Goal: Communication & Community: Answer question/provide support

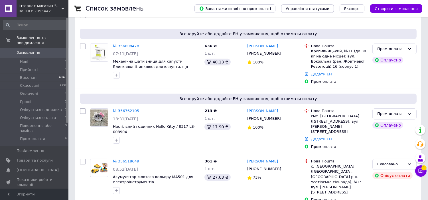
scroll to position [53, 0]
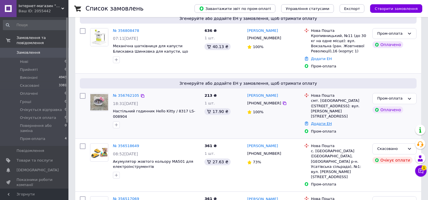
click at [324, 122] on link "Додати ЕН" at bounding box center [321, 124] width 21 height 4
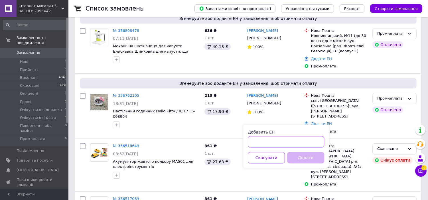
click at [309, 142] on input "Добавить ЕН" at bounding box center [286, 141] width 76 height 11
paste input "20451224996223"
type input "20451224996223"
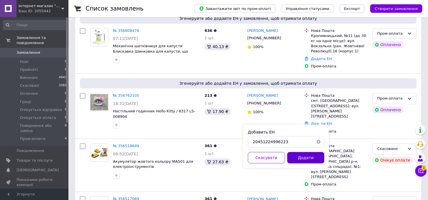
click at [306, 156] on button "Додати" at bounding box center [305, 157] width 37 height 11
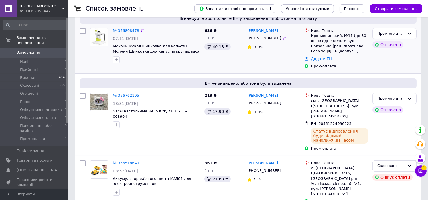
scroll to position [0, 0]
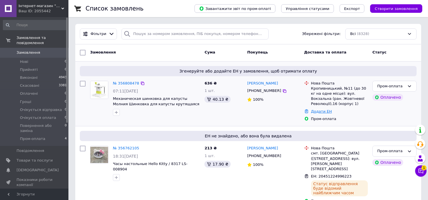
click at [317, 111] on link "Додати ЕН" at bounding box center [321, 111] width 21 height 4
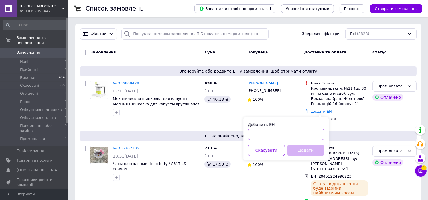
click at [274, 136] on input "Добавить ЕН" at bounding box center [286, 134] width 76 height 11
paste input "20451224996239"
type input "20451224996239"
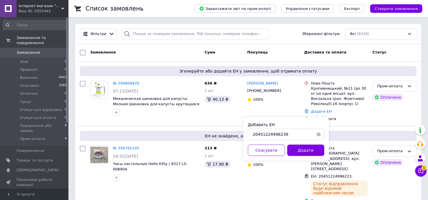
click at [316, 147] on button "Додати" at bounding box center [305, 150] width 37 height 11
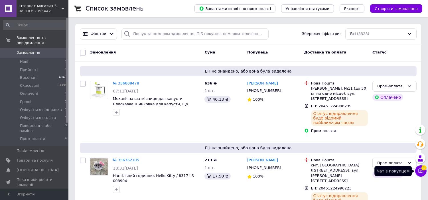
click at [421, 169] on span "1" at bounding box center [423, 168] width 5 height 5
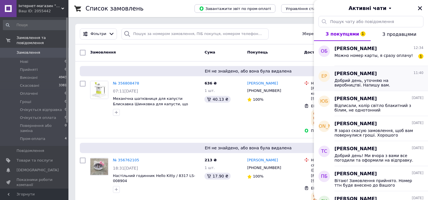
click at [394, 78] on div "Добрий день, уточняю на виробництві. Напишу вам." at bounding box center [378, 82] width 89 height 10
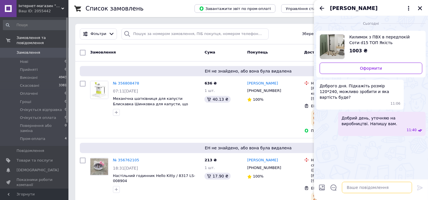
click at [354, 189] on textarea at bounding box center [377, 187] width 70 height 11
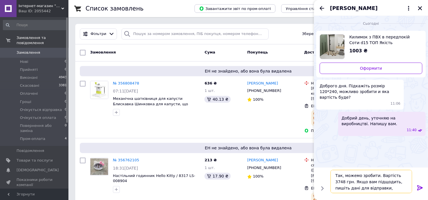
click at [372, 182] on textarea "Так, можемо зробити. Вартість 3748 грн. Якщо вам підщодить, пишіть дані для від…" at bounding box center [371, 181] width 82 height 23
click at [0, 0] on lt-span "під х одить" at bounding box center [0, 0] width 0 height 0
type textarea "Так, можемо зробити. Вартість 3748 грн. Якщо вам підходить, пишіть дані для від…"
click at [421, 189] on icon at bounding box center [419, 188] width 5 height 5
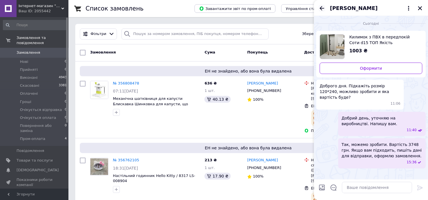
click at [320, 9] on icon "Назад" at bounding box center [321, 8] width 7 height 7
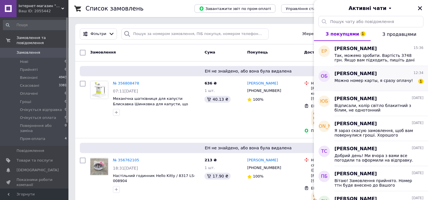
click at [378, 78] on div "Можно номер карты, я сразу оплачу! 1" at bounding box center [378, 81] width 89 height 9
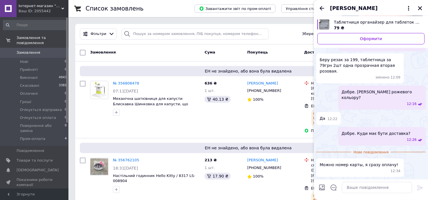
scroll to position [418, 0]
click at [371, 188] on textarea at bounding box center [377, 187] width 70 height 11
paste textarea "5408810040111915 ФОП Сеник Тетяна"
paste textarea "Вартість товару: грн У призначенні платежу вкажіть «оплата за товар». Після опл…"
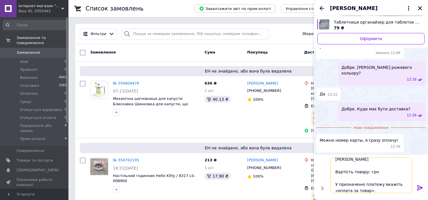
scroll to position [0, 0]
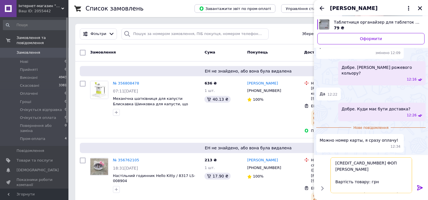
click at [364, 174] on textarea "5408810040111915 ФОП Сеник Тетяна Вартість товару: грн У призначенні платежу вк…" at bounding box center [371, 176] width 82 height 36
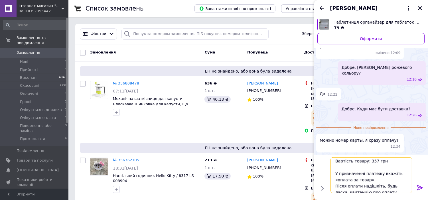
scroll to position [26, 0]
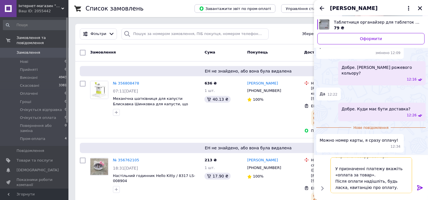
type textarea "5408810040111915 ФОП Сеник Тетяна Вартість товару: 357 грн У призначенні платеж…"
click at [417, 186] on icon at bounding box center [419, 188] width 5 height 5
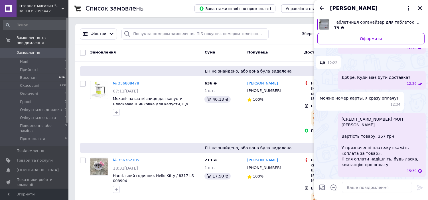
scroll to position [469, 0]
click at [362, 186] on textarea at bounding box center [377, 187] width 70 height 11
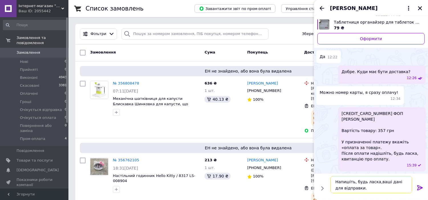
type textarea "Напишіть, будь ласка, ваші дані для відправки."
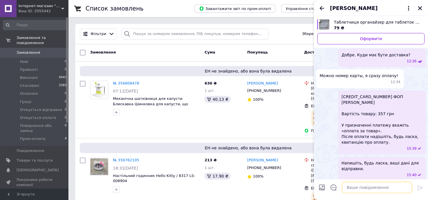
scroll to position [495, 0]
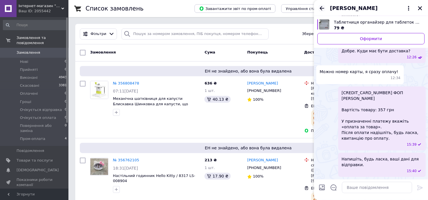
click at [321, 7] on icon "Назад" at bounding box center [321, 8] width 7 height 7
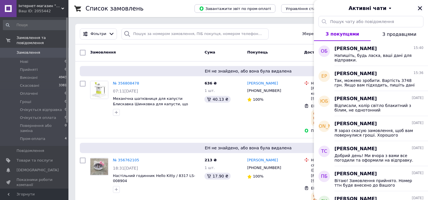
click at [420, 7] on icon "Закрити" at bounding box center [419, 8] width 5 height 5
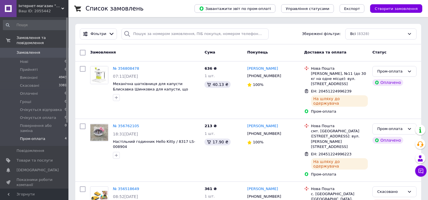
click at [48, 135] on li "Пром-оплата 4" at bounding box center [35, 140] width 70 height 11
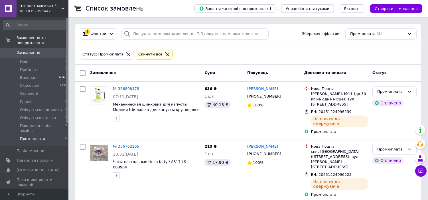
click at [47, 48] on link "Замовлення 0" at bounding box center [35, 53] width 70 height 10
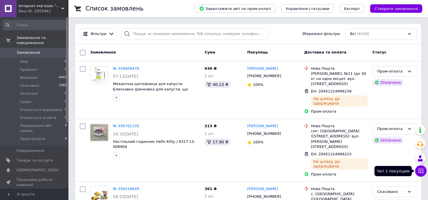
click at [421, 168] on icon at bounding box center [421, 171] width 6 height 6
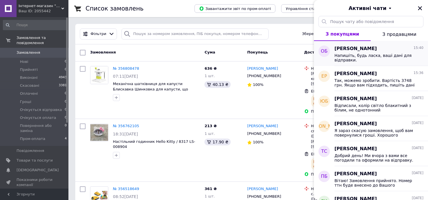
click at [356, 49] on span "Оксана Болдарєва" at bounding box center [355, 49] width 42 height 7
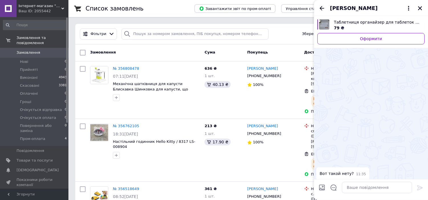
scroll to position [512, 0]
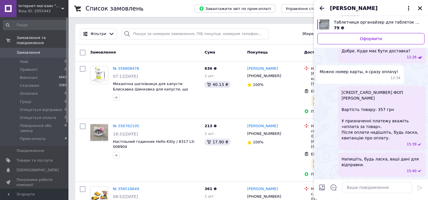
click at [320, 7] on icon "Назад" at bounding box center [322, 8] width 5 height 4
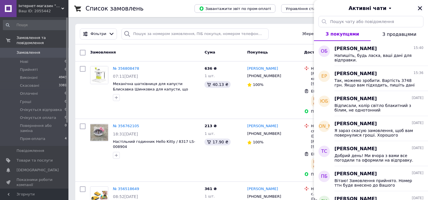
click at [419, 7] on icon "Закрити" at bounding box center [419, 8] width 5 height 5
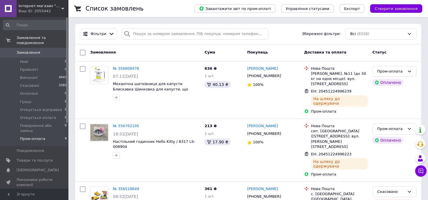
click at [35, 137] on span "Пром-оплата" at bounding box center [32, 139] width 25 height 5
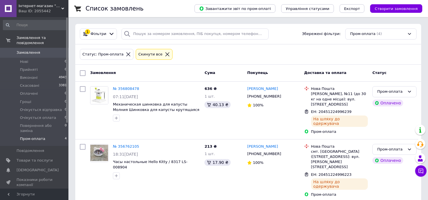
click at [56, 50] on span "0" at bounding box center [61, 52] width 16 height 5
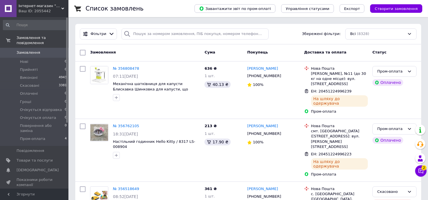
click at [422, 175] on button "Чат з покупцем 2" at bounding box center [420, 171] width 11 height 11
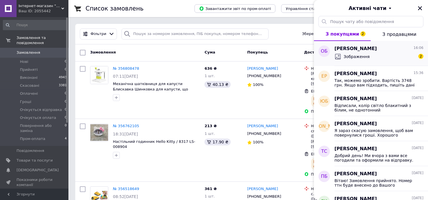
click at [383, 57] on div "Зображення 2" at bounding box center [378, 56] width 89 height 9
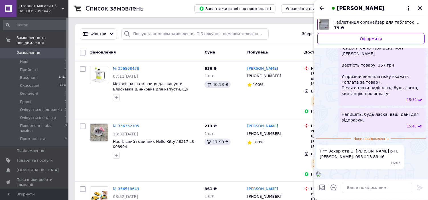
scroll to position [620, 0]
click at [363, 186] on textarea at bounding box center [377, 187] width 70 height 11
type textarea "Д"
paste textarea "Дякую. Передаю на відправку. Номер ттн буде додано до вашого замовлення. Вдалог…"
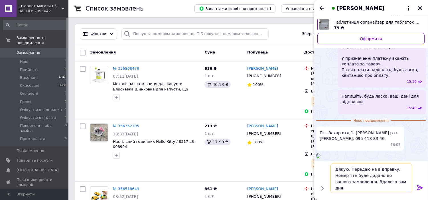
drag, startPoint x: 391, startPoint y: 168, endPoint x: 349, endPoint y: 172, distance: 42.1
click at [349, 172] on textarea "Дякую. Передаю на відправку. Номер ттн буде додано до вашого замовлення. Вдалог…" at bounding box center [371, 179] width 82 height 30
drag, startPoint x: 392, startPoint y: 174, endPoint x: 395, endPoint y: 181, distance: 7.4
click at [395, 181] on textarea "Дякую. Очікуємо зарахування. після відправки надішлю номер ттн буде додано до в…" at bounding box center [371, 179] width 82 height 30
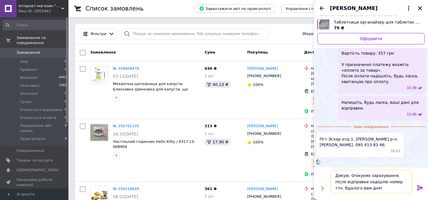
click at [391, 179] on textarea "Дякую. Очікуємо зарахування. після відправки надішлю номер ттн. Вдалого вам дня!" at bounding box center [371, 181] width 82 height 23
type textarea "Дякую. Очікуємо зарахування. Після відправки надішлю номер ттн. Вдалого вам дня!"
click at [421, 187] on icon at bounding box center [419, 188] width 7 height 7
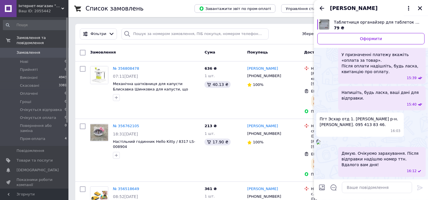
scroll to position [589, 0]
click at [386, 116] on span "Пгт Эсхар отд 1. [PERSON_NAME] р-н. [PERSON_NAME]. 095 413 83 46." at bounding box center [360, 121] width 81 height 11
copy span "Усова"
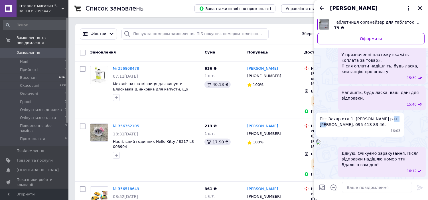
scroll to position [642, 0]
click at [323, 7] on icon "Назад" at bounding box center [321, 8] width 7 height 7
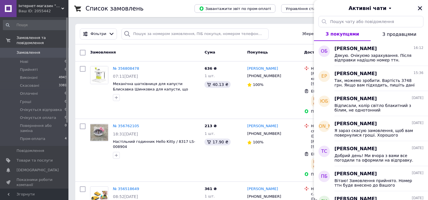
click at [421, 10] on icon "Закрити" at bounding box center [419, 8] width 5 height 5
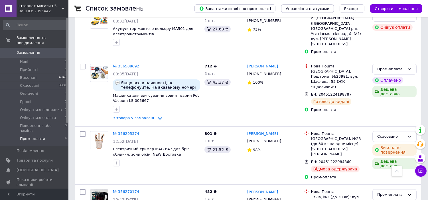
scroll to position [211, 0]
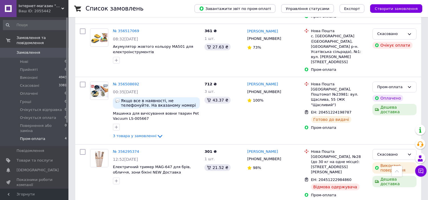
click at [50, 135] on li "Пром-оплата 4" at bounding box center [35, 140] width 70 height 11
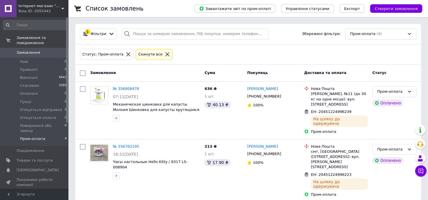
click at [44, 52] on link "Замовлення 0" at bounding box center [35, 53] width 70 height 10
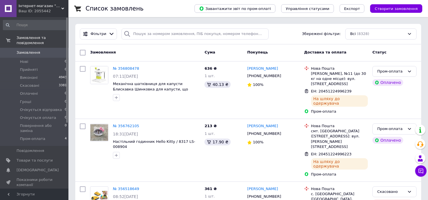
click at [422, 172] on icon at bounding box center [421, 171] width 6 height 6
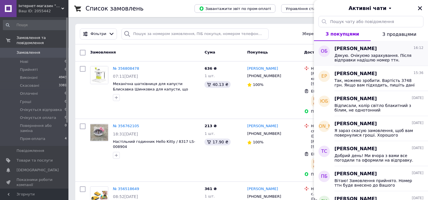
click at [367, 54] on span "Дякую. Очікуємо зарахування. Після відправки надішлю номер ттн. Вдалого вам дня!" at bounding box center [374, 57] width 81 height 9
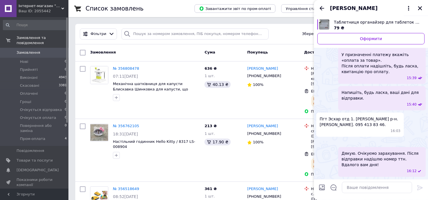
scroll to position [643, 0]
click at [320, 7] on icon "Назад" at bounding box center [322, 8] width 5 height 4
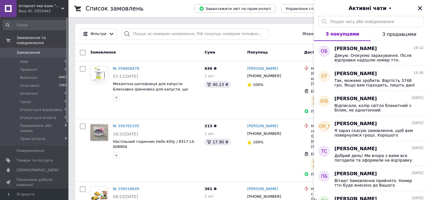
click at [419, 9] on icon "Закрити" at bounding box center [419, 8] width 5 height 5
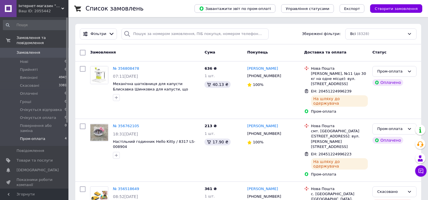
click at [54, 135] on li "Пром-оплата 4" at bounding box center [35, 140] width 70 height 11
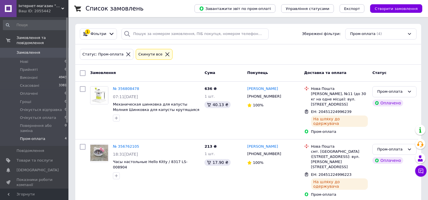
click at [29, 51] on link "Замовлення 0" at bounding box center [35, 53] width 70 height 10
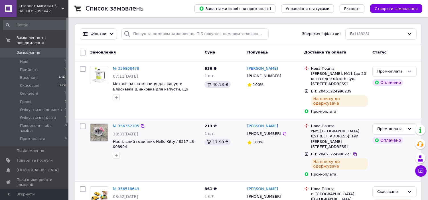
click at [421, 174] on icon at bounding box center [421, 171] width 6 height 6
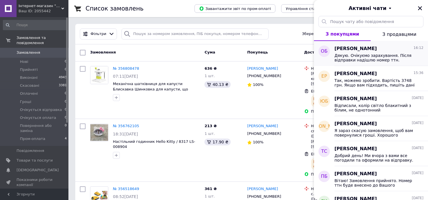
click at [361, 52] on span "[PERSON_NAME]" at bounding box center [355, 49] width 42 height 7
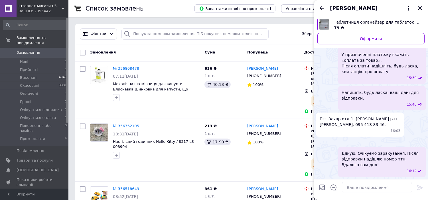
scroll to position [607, 0]
drag, startPoint x: 385, startPoint y: 80, endPoint x: 360, endPoint y: 82, distance: 25.1
click at [360, 116] on span "Пгт Эсхар отд 1. [PERSON_NAME] р-н. [PERSON_NAME]. 095 413 83 46." at bounding box center [360, 121] width 81 height 11
copy span "095 413 83 46."
click at [385, 116] on span "Пгт Эсхар отд 1. [PERSON_NAME] р-н. [PERSON_NAME]. 095 413 83 46." at bounding box center [360, 121] width 81 height 11
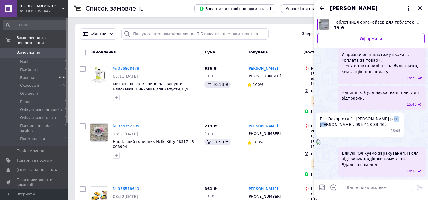
click at [385, 116] on span "Пгт Эсхар отд 1. [PERSON_NAME] р-н. [PERSON_NAME]. 095 413 83 46." at bounding box center [360, 121] width 81 height 11
copy span "Усова"
click at [325, 116] on span "Пгт Эсхар отд 1. [PERSON_NAME] р-н. [PERSON_NAME]. 095 413 83 46." at bounding box center [360, 121] width 81 height 11
click at [326, 116] on span "Пгт Эсхар отд 1. [PERSON_NAME] р-н. [PERSON_NAME]. 095 413 83 46." at bounding box center [360, 121] width 81 height 11
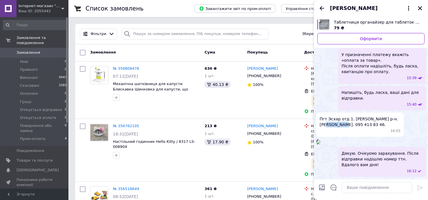
click at [326, 116] on span "Пгт Эсхар отд 1. [PERSON_NAME] р-н. [PERSON_NAME]. 095 413 83 46." at bounding box center [360, 121] width 81 height 11
copy span "Наталья"
click at [343, 116] on span "Пгт Эсхар отд 1. [PERSON_NAME] р-н. [PERSON_NAME]. 095 413 83 46." at bounding box center [360, 121] width 81 height 11
copy span "Николаевна"
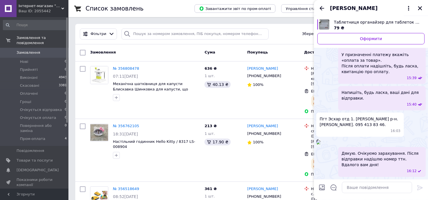
click at [331, 116] on span "Пгт Эсхар отд 1. [PERSON_NAME] р-н. [PERSON_NAME]. 095 413 83 46." at bounding box center [360, 121] width 81 height 11
copy span "Эсхар"
click at [360, 190] on textarea at bounding box center [377, 187] width 70 height 11
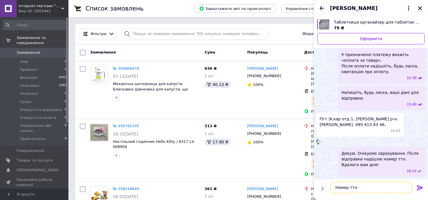
paste textarea "20451225253853"
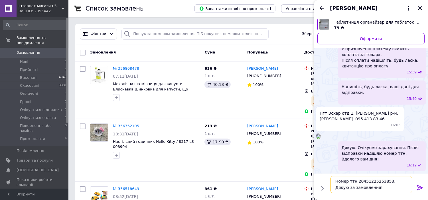
type textarea "Номер ттн 20451225253853. Дякую за замовлення!"
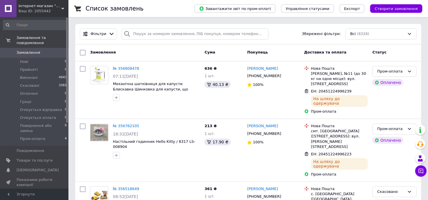
click at [423, 170] on icon at bounding box center [421, 171] width 6 height 6
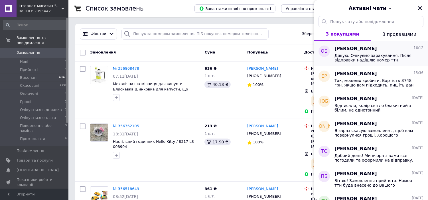
click at [377, 49] on div "[PERSON_NAME] 16:12" at bounding box center [378, 49] width 89 height 7
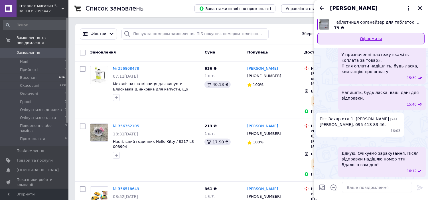
scroll to position [642, 0]
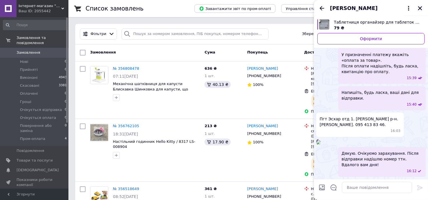
click at [420, 9] on icon "Закрити" at bounding box center [419, 8] width 5 height 5
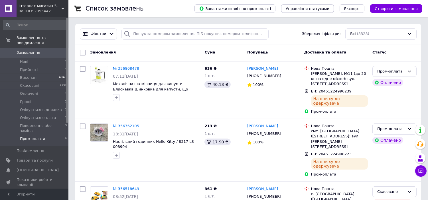
click at [53, 135] on li "Пром-оплата 4" at bounding box center [35, 140] width 70 height 11
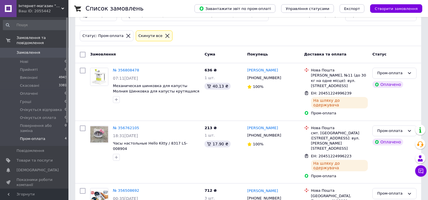
scroll to position [4, 0]
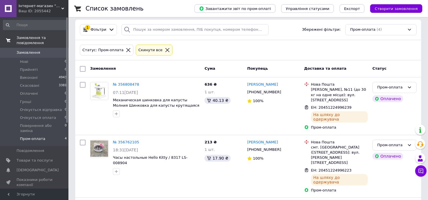
click at [43, 42] on link "Замовлення та повідомлення" at bounding box center [35, 40] width 70 height 15
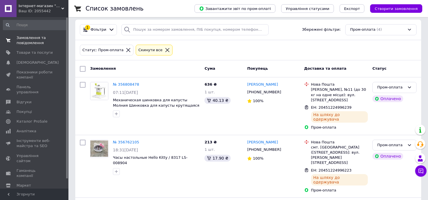
click at [43, 42] on span "Замовлення та повідомлення" at bounding box center [35, 40] width 36 height 10
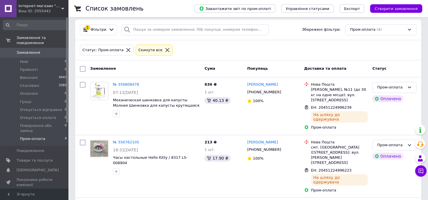
click at [34, 50] on span "Замовлення" at bounding box center [29, 52] width 24 height 5
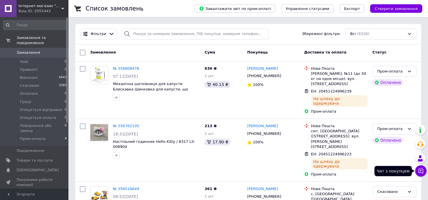
click at [423, 174] on icon at bounding box center [421, 171] width 6 height 6
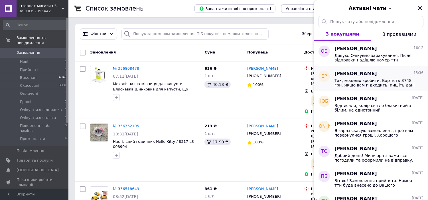
click at [382, 76] on div "[PERSON_NAME] 15:36" at bounding box center [378, 74] width 89 height 7
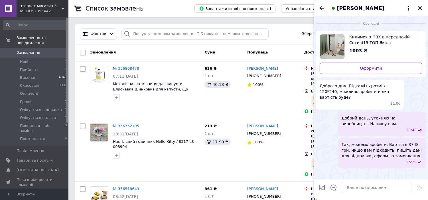
click at [323, 7] on icon "Назад" at bounding box center [321, 8] width 7 height 7
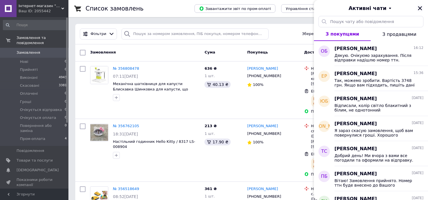
click at [421, 10] on icon "Закрити" at bounding box center [419, 8] width 5 height 5
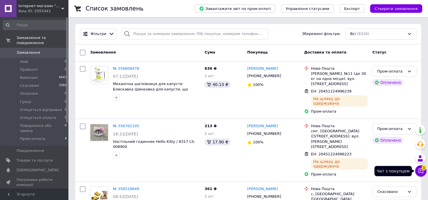
click at [417, 174] on button "Чат з покупцем 1" at bounding box center [420, 171] width 11 height 11
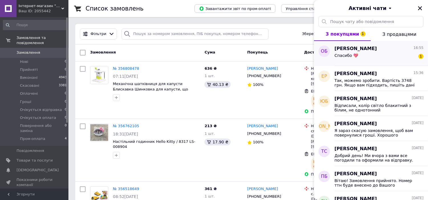
click at [349, 54] on span "Спасибо 💖" at bounding box center [346, 55] width 24 height 5
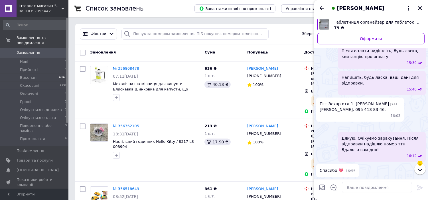
scroll to position [666, 0]
click at [421, 166] on icon "button" at bounding box center [419, 169] width 7 height 7
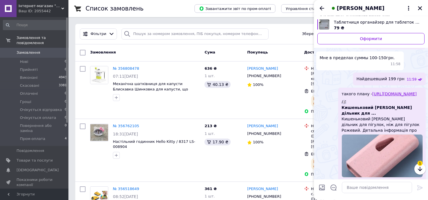
scroll to position [657, 0]
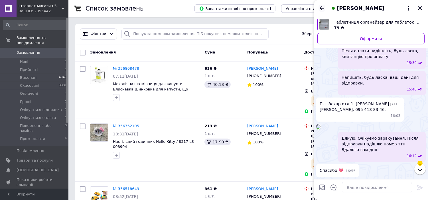
click at [320, 10] on icon "Назад" at bounding box center [321, 8] width 7 height 7
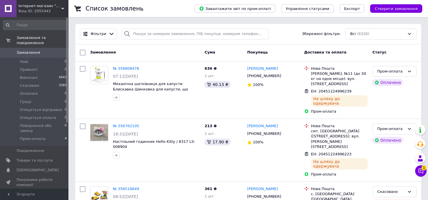
click at [421, 174] on button "Чат з покупцем 1" at bounding box center [420, 171] width 11 height 11
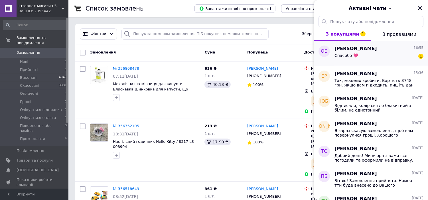
click at [367, 44] on div "Оксана Болдарєва 16:55 Спасибо 💖 1" at bounding box center [381, 53] width 94 height 25
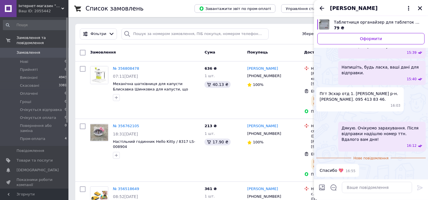
scroll to position [667, 0]
click at [374, 188] on textarea at bounding box center [377, 187] width 70 height 11
paste textarea "20451225253853"
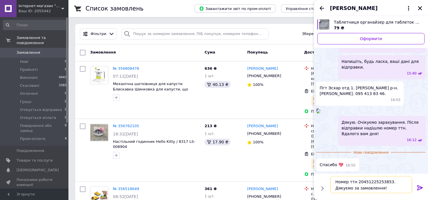
type textarea "Номер ттн 20451225253853. Дякуємо за замовлення!"
click at [421, 188] on icon at bounding box center [419, 188] width 5 height 5
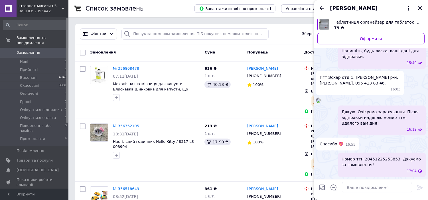
scroll to position [684, 0]
click at [321, 7] on icon "Назад" at bounding box center [321, 8] width 7 height 7
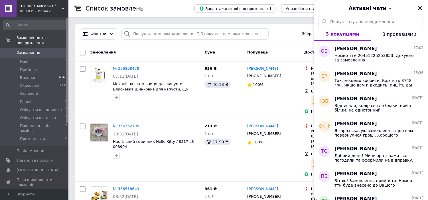
click at [420, 9] on icon "Закрити" at bounding box center [420, 8] width 4 height 4
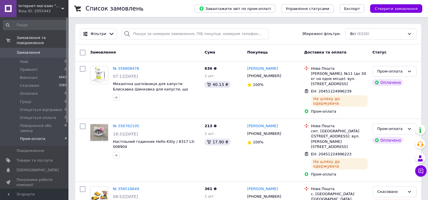
click at [45, 135] on li "Пром-оплата 4" at bounding box center [35, 140] width 70 height 11
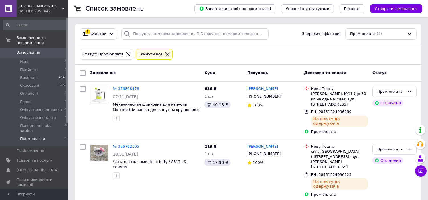
click at [50, 50] on link "Замовлення 0" at bounding box center [35, 53] width 70 height 10
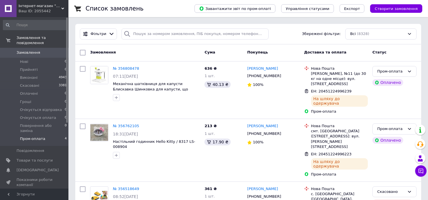
click at [38, 137] on span "Пром-оплата" at bounding box center [32, 139] width 25 height 5
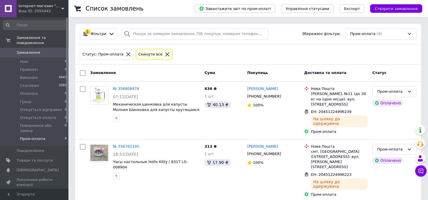
click at [42, 50] on span "Замовлення" at bounding box center [35, 52] width 36 height 5
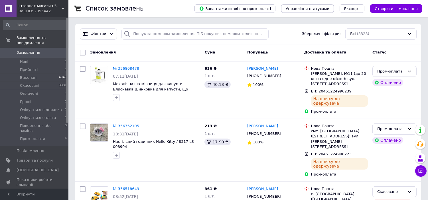
click at [423, 169] on icon at bounding box center [421, 171] width 6 height 6
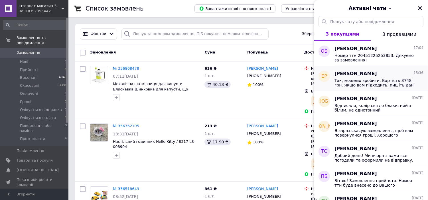
click at [363, 90] on div "Елена Рахманкулова 15:36 Так, можемо зробити. Вартість 3748 грн. Якщо вам підхо…" at bounding box center [381, 78] width 94 height 25
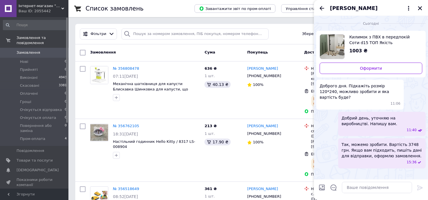
click at [364, 37] on span "Килимок з ПВХ в передпокій Соти d15 ТОП Якість" at bounding box center [383, 39] width 68 height 11
click at [361, 7] on span "Елена Рахманкулова" at bounding box center [354, 8] width 48 height 7
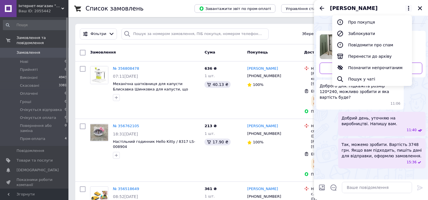
click at [364, 21] on button "Про покупця" at bounding box center [372, 22] width 80 height 11
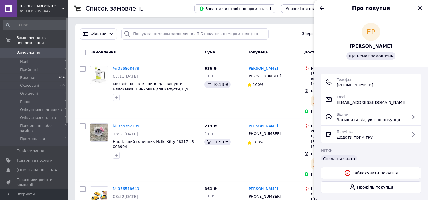
drag, startPoint x: 376, startPoint y: 85, endPoint x: 343, endPoint y: 85, distance: 32.8
click at [343, 85] on div "Телефон +380 (98) 777-19-18" at bounding box center [370, 82] width 91 height 11
copy span "0 (98) 777-19-18"
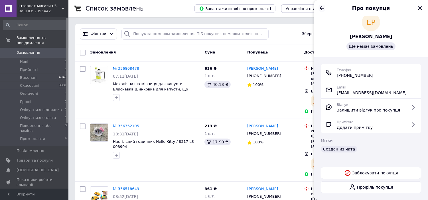
click at [320, 7] on icon "Назад" at bounding box center [321, 8] width 7 height 7
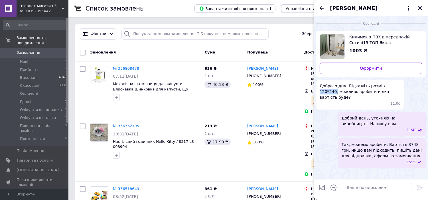
drag, startPoint x: 395, startPoint y: 86, endPoint x: 378, endPoint y: 86, distance: 17.4
click at [378, 86] on span "Доброго дня. Підкажіть розмір 120*240, можливо зробити и яка вартість буде?" at bounding box center [360, 91] width 81 height 17
copy span "120*240,"
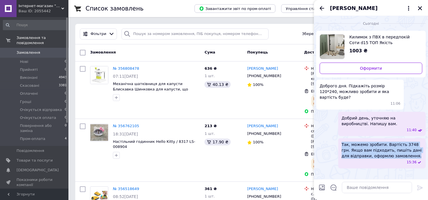
drag, startPoint x: 403, startPoint y: 151, endPoint x: 333, endPoint y: 139, distance: 71.3
click at [333, 139] on div "Так, можемо зробити. Вартість 3748 грн. Якщо вам підходить, пишіть дані для від…" at bounding box center [370, 154] width 109 height 30
copy span "Так, можемо зробити. Вартість 3748 грн. Якщо вам підходить, пишіть дані для від…"
click at [322, 7] on icon "Назад" at bounding box center [322, 8] width 5 height 4
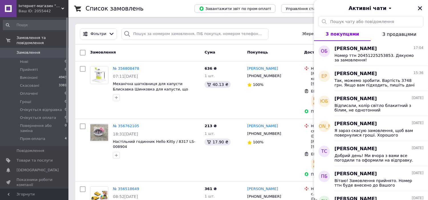
click at [421, 9] on icon "Закрити" at bounding box center [419, 8] width 5 height 5
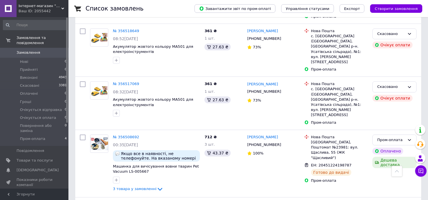
scroll to position [0, 0]
